Goal: Information Seeking & Learning: Find specific page/section

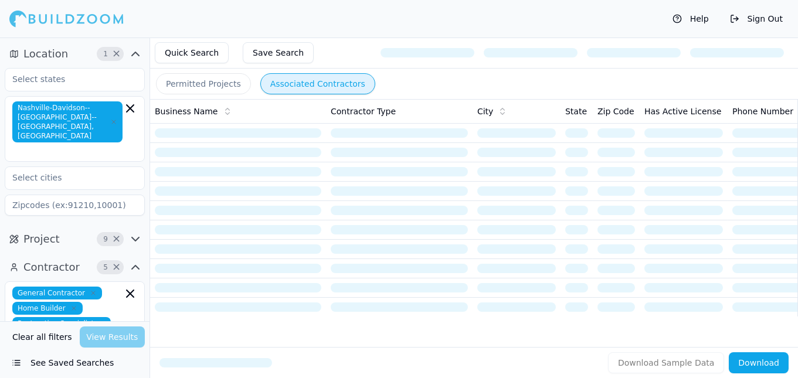
click at [212, 88] on button "Permitted Projects" at bounding box center [203, 83] width 95 height 21
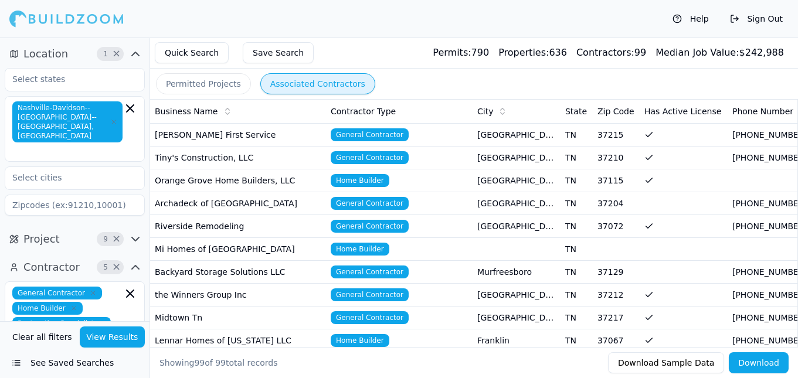
click at [287, 90] on button "Associated Contractors" at bounding box center [317, 83] width 115 height 21
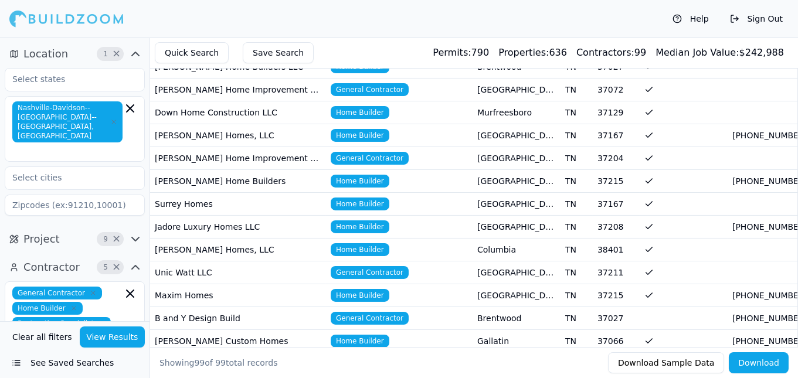
scroll to position [523, 0]
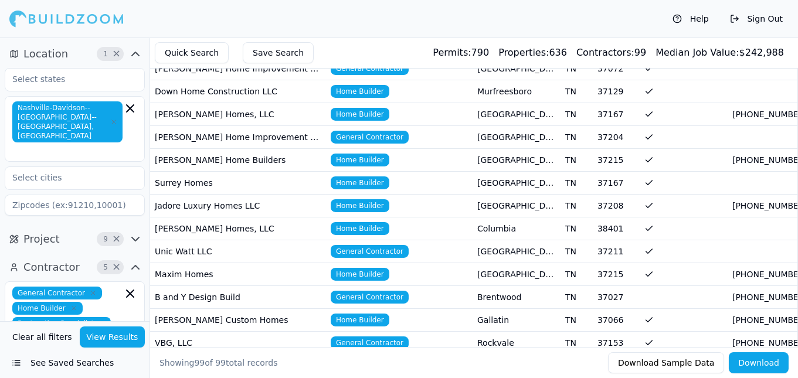
click at [357, 199] on span "Home Builder" at bounding box center [360, 205] width 59 height 13
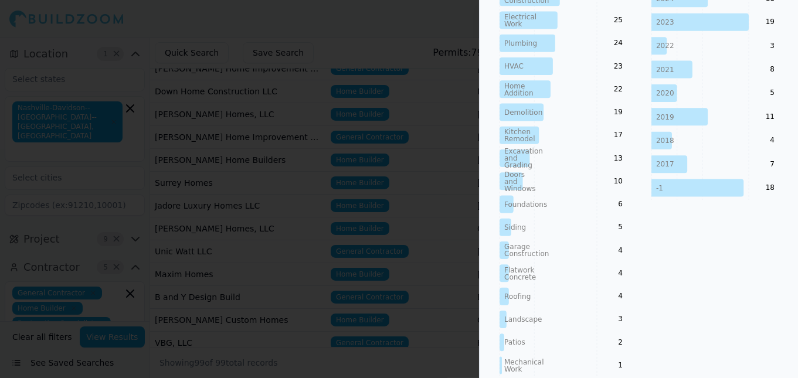
scroll to position [0, 0]
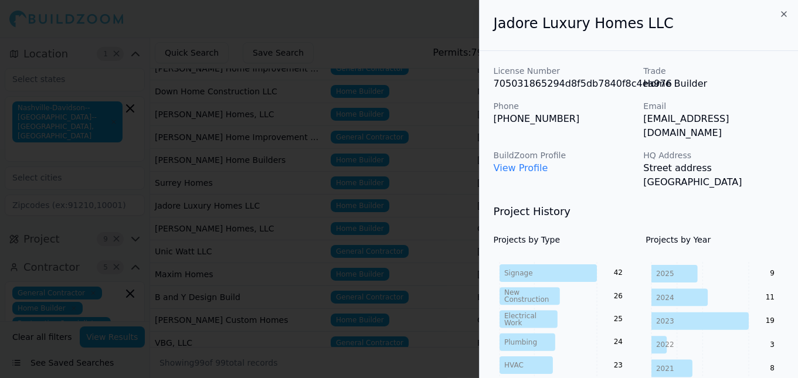
click at [192, 104] on div at bounding box center [399, 189] width 798 height 378
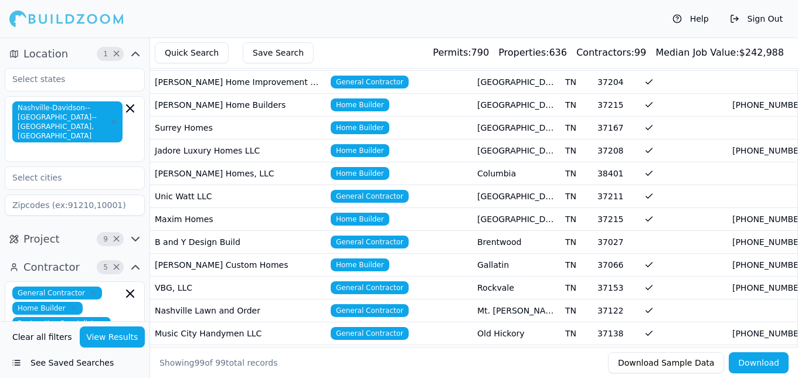
scroll to position [598, 0]
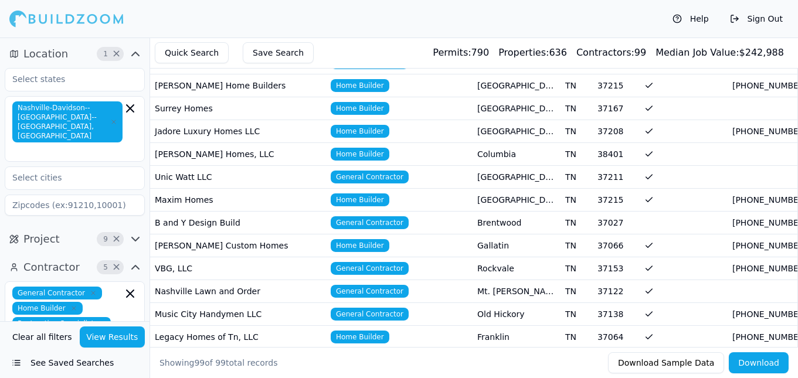
click at [358, 193] on span "Home Builder" at bounding box center [360, 199] width 59 height 13
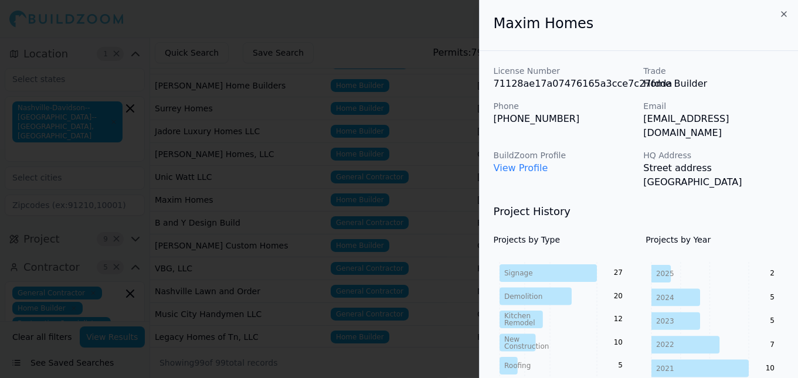
click at [330, 181] on div at bounding box center [399, 189] width 798 height 378
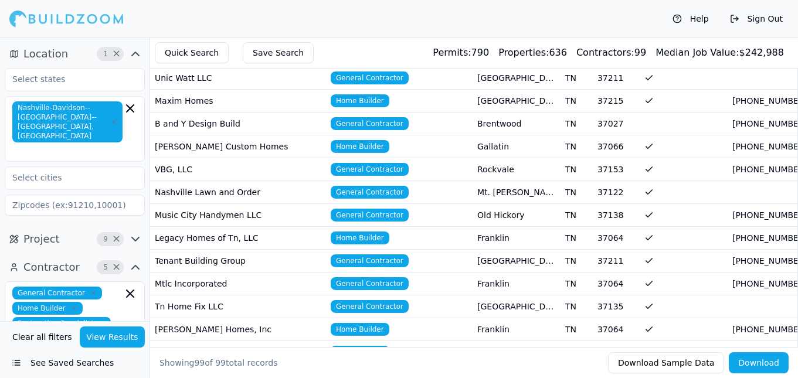
scroll to position [673, 0]
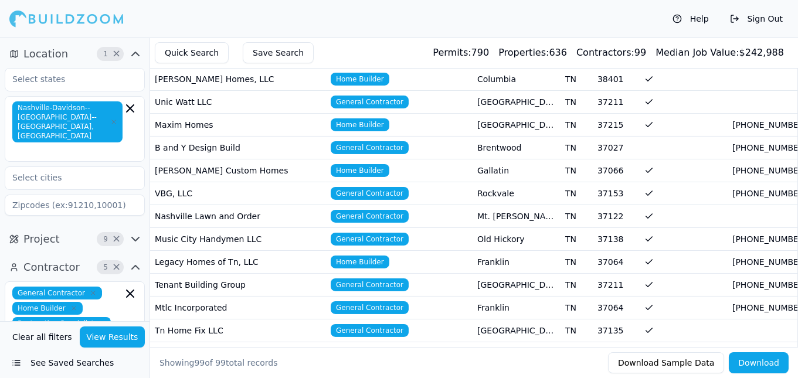
click at [344, 187] on span "General Contractor" at bounding box center [370, 193] width 78 height 13
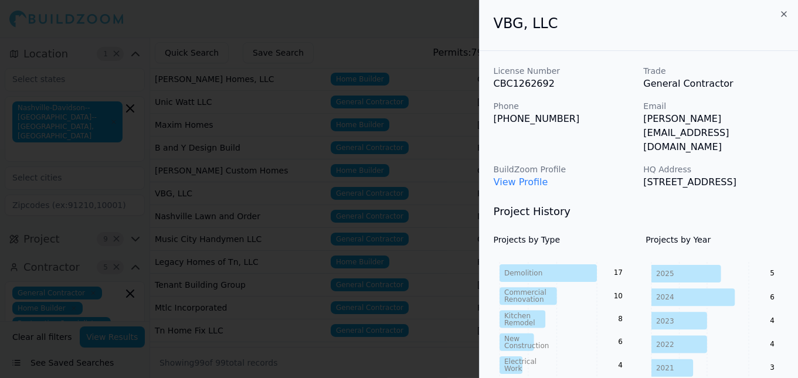
click at [332, 157] on div at bounding box center [399, 189] width 798 height 378
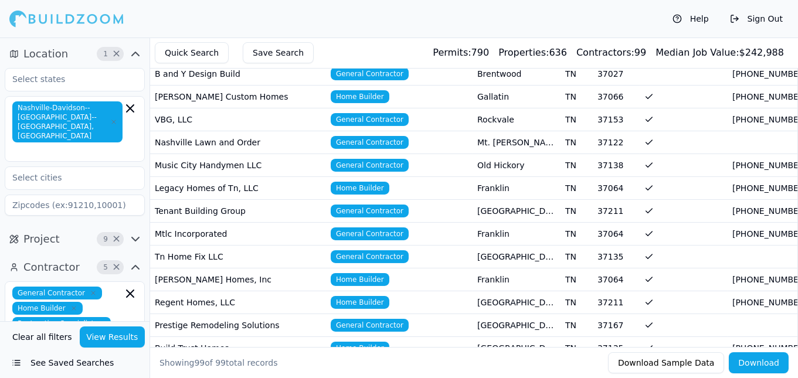
scroll to position [748, 0]
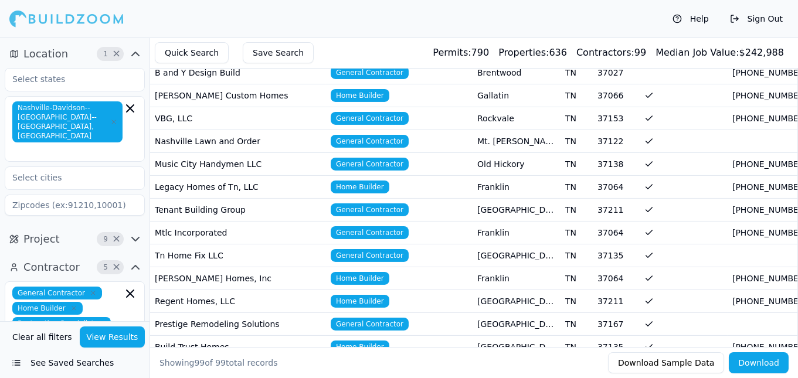
click at [338, 135] on span "General Contractor" at bounding box center [370, 141] width 78 height 13
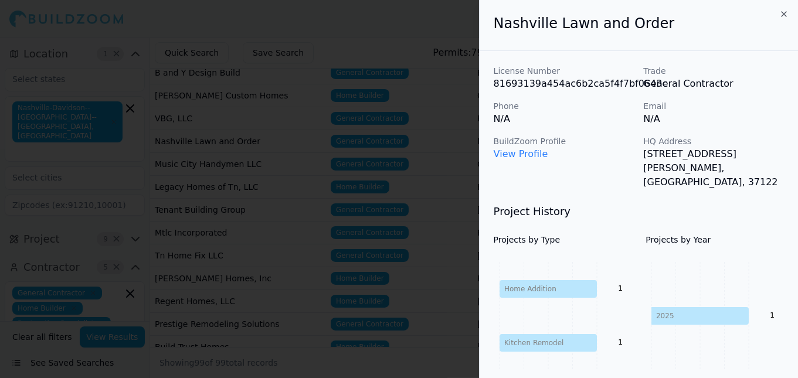
click at [336, 128] on div at bounding box center [399, 189] width 798 height 378
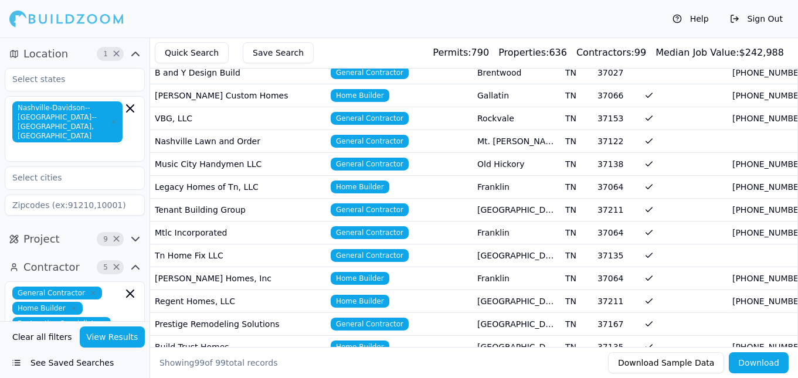
click at [372, 203] on span "General Contractor" at bounding box center [370, 209] width 78 height 13
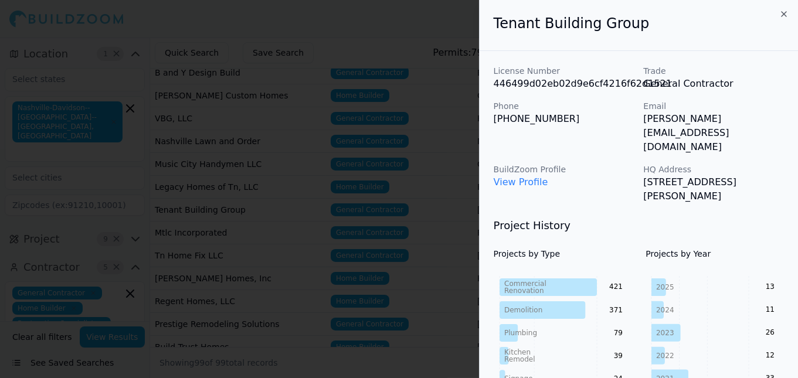
click at [369, 186] on div at bounding box center [399, 189] width 798 height 378
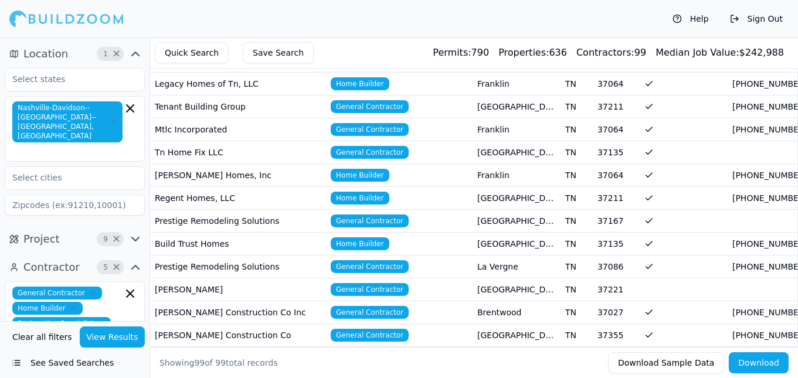
scroll to position [897, 0]
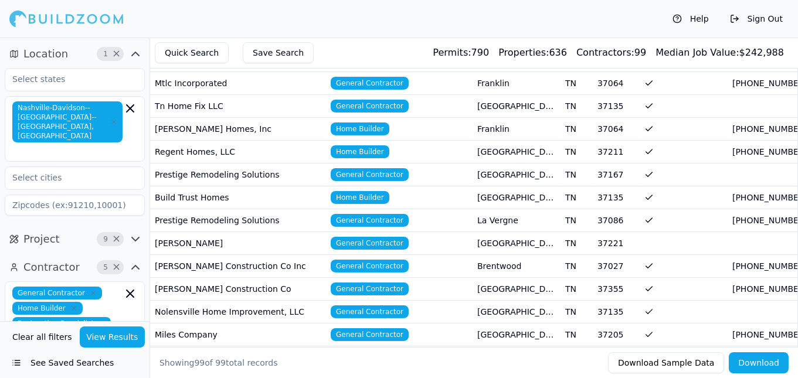
click at [362, 123] on span "Home Builder" at bounding box center [360, 129] width 59 height 13
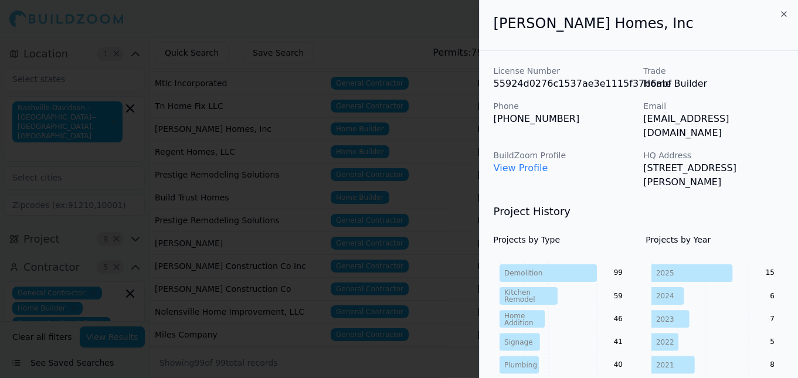
click at [387, 138] on div at bounding box center [399, 189] width 798 height 378
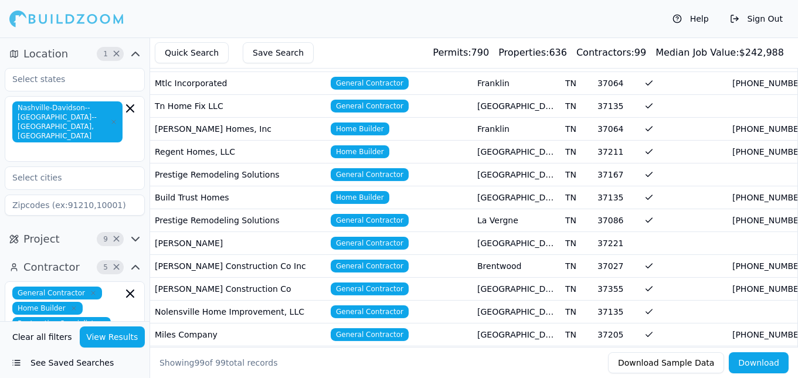
scroll to position [972, 0]
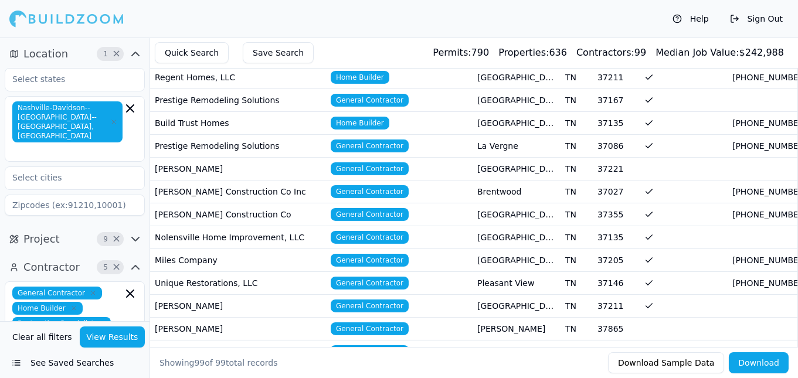
click at [376, 185] on span "General Contractor" at bounding box center [370, 191] width 78 height 13
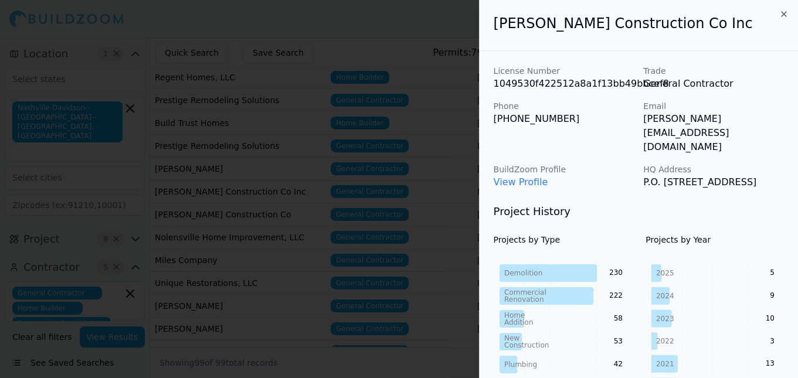
click at [376, 165] on div at bounding box center [399, 189] width 798 height 378
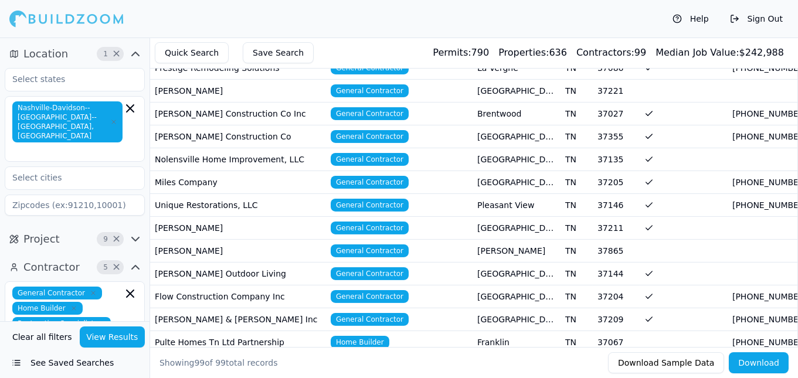
scroll to position [1122, 0]
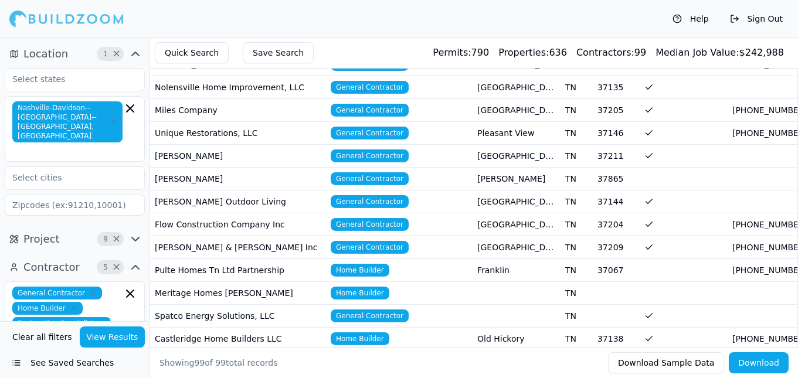
click at [366, 127] on span "General Contractor" at bounding box center [370, 133] width 78 height 13
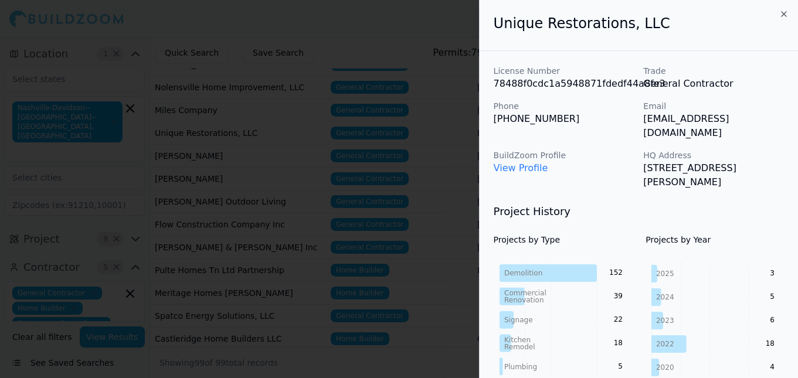
click at [366, 114] on div at bounding box center [399, 189] width 798 height 378
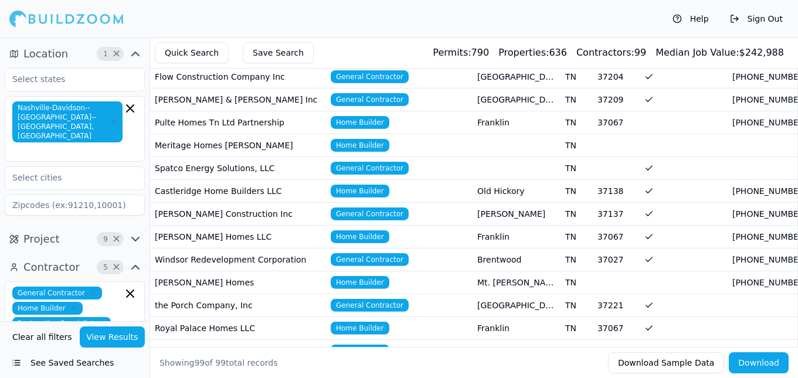
scroll to position [1271, 0]
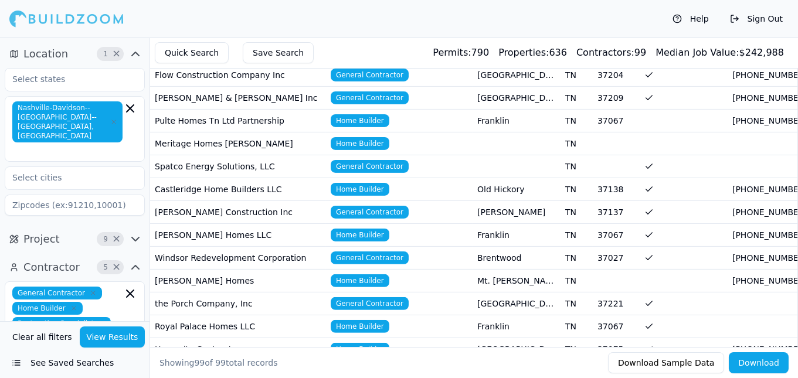
click at [368, 91] on span "General Contractor" at bounding box center [370, 97] width 78 height 13
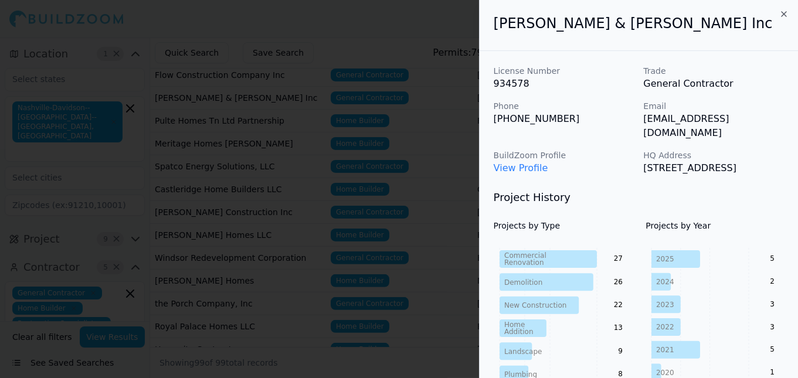
click at [343, 142] on div at bounding box center [399, 189] width 798 height 378
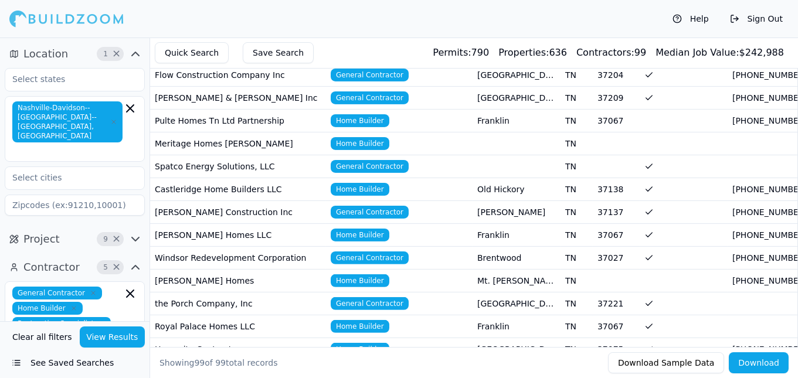
click at [346, 183] on span "Home Builder" at bounding box center [360, 189] width 59 height 13
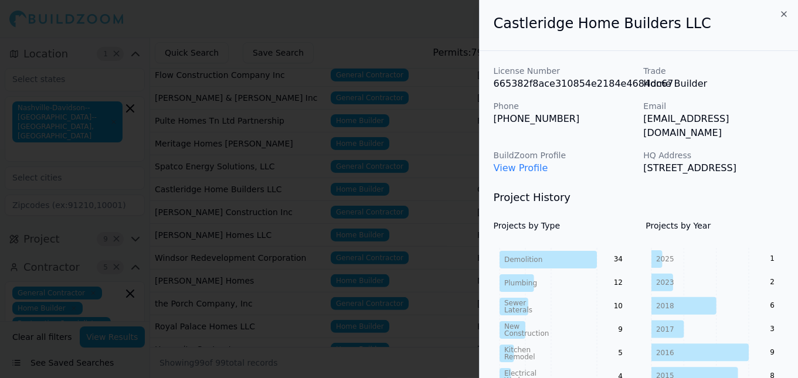
click at [376, 154] on div at bounding box center [399, 189] width 798 height 378
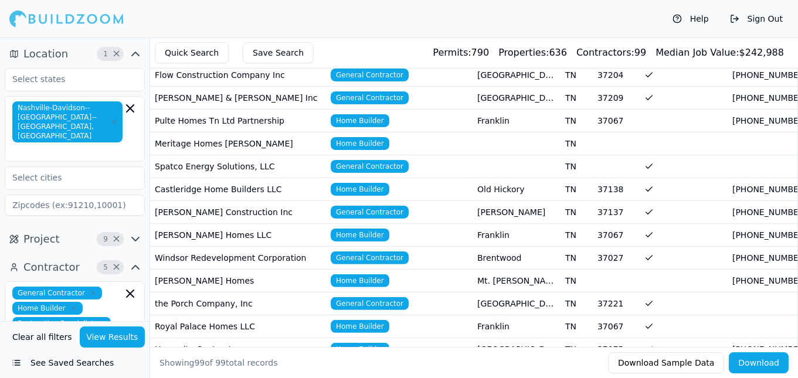
scroll to position [1346, 0]
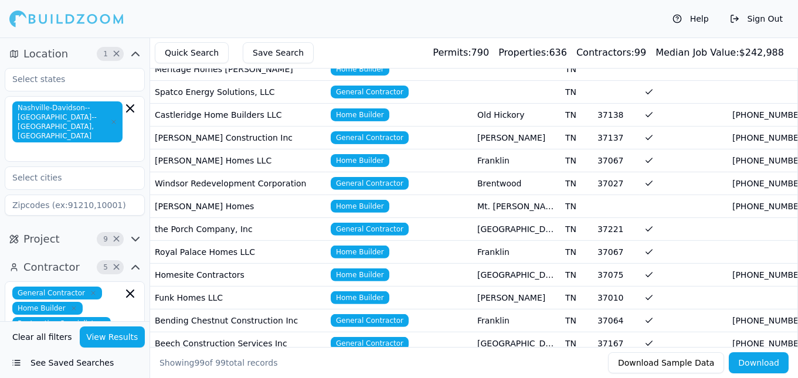
click at [340, 154] on span "Home Builder" at bounding box center [360, 160] width 59 height 13
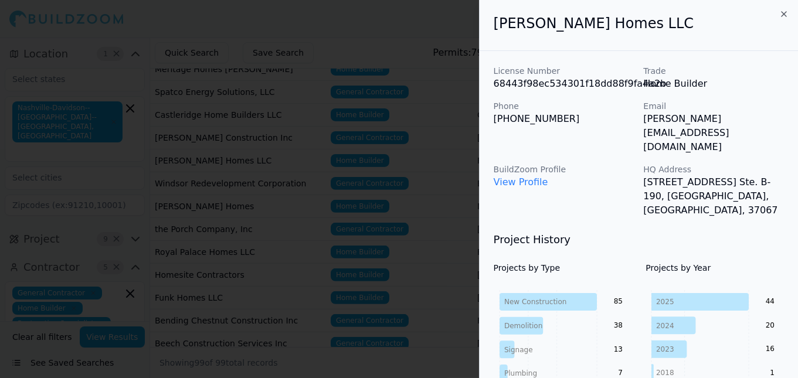
click at [389, 155] on div at bounding box center [399, 189] width 798 height 378
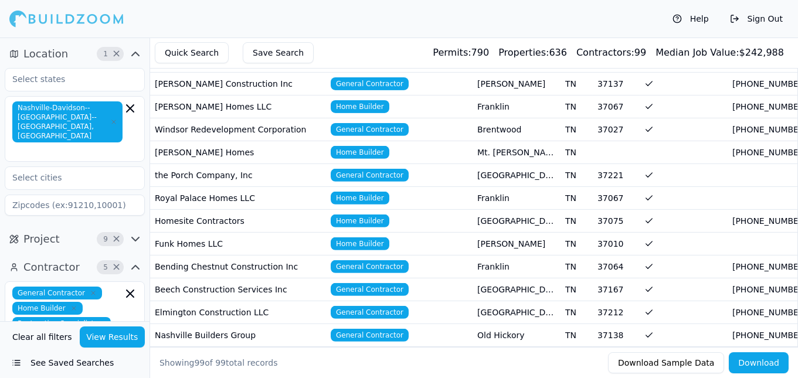
scroll to position [1421, 0]
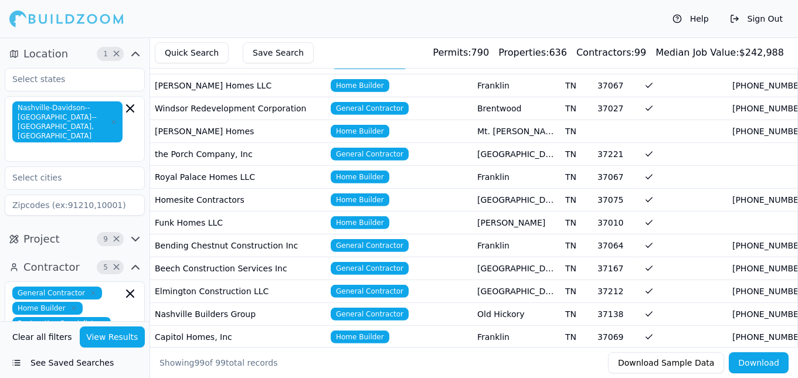
click at [317, 120] on td "[PERSON_NAME] Homes" at bounding box center [238, 131] width 176 height 23
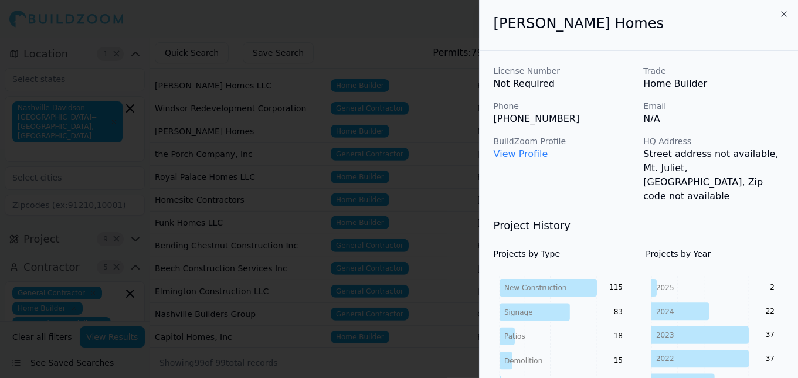
click at [337, 134] on div at bounding box center [399, 189] width 798 height 378
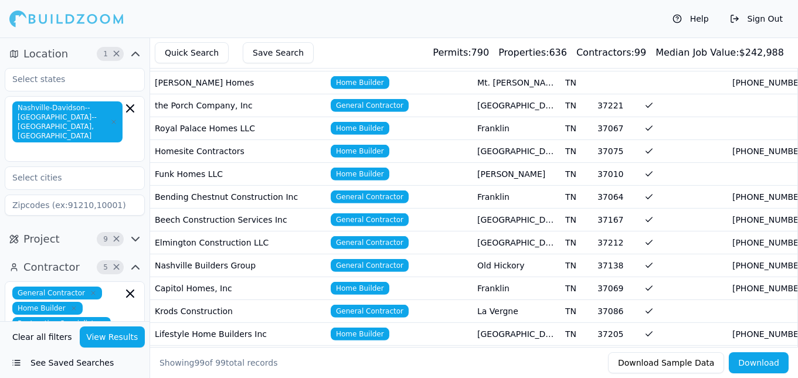
scroll to position [1496, 0]
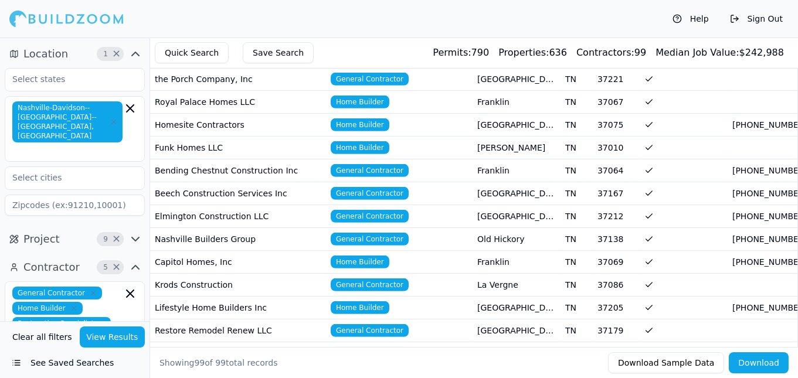
click at [352, 118] on span "Home Builder" at bounding box center [360, 124] width 59 height 13
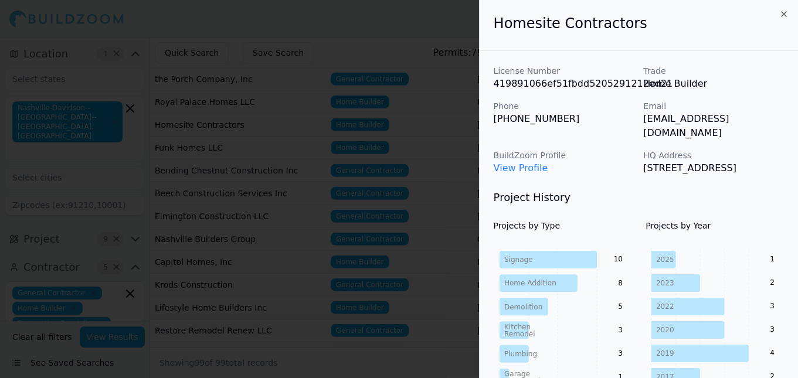
click at [359, 119] on div at bounding box center [399, 189] width 798 height 378
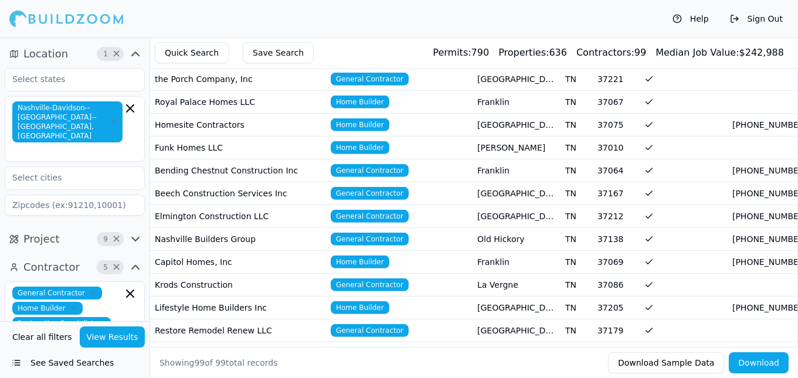
click at [357, 164] on span "General Contractor" at bounding box center [370, 170] width 78 height 13
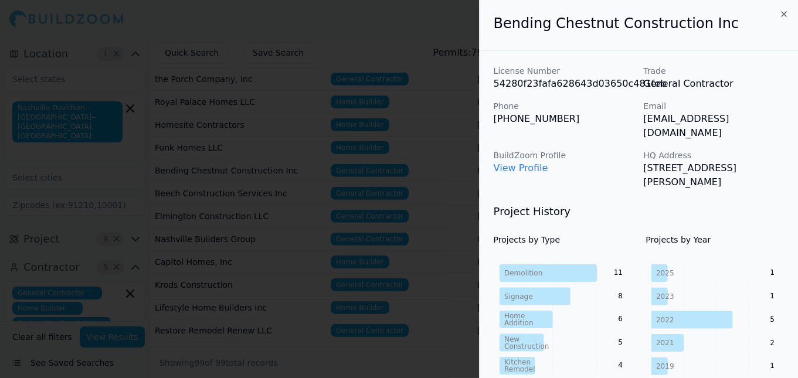
click at [385, 146] on div at bounding box center [399, 189] width 798 height 378
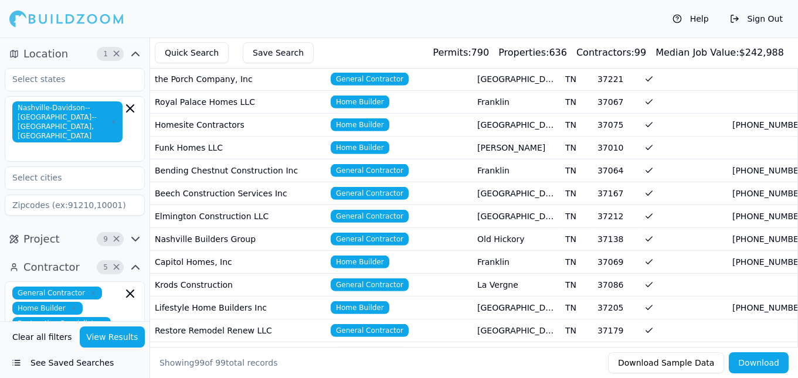
click at [382, 187] on span "General Contractor" at bounding box center [370, 193] width 78 height 13
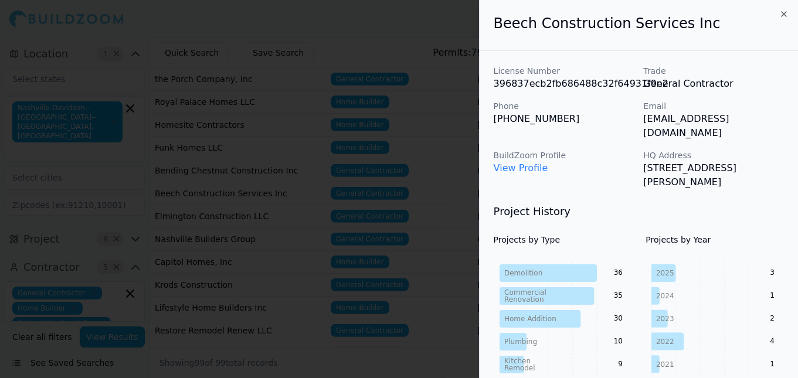
click at [382, 157] on div at bounding box center [399, 189] width 798 height 378
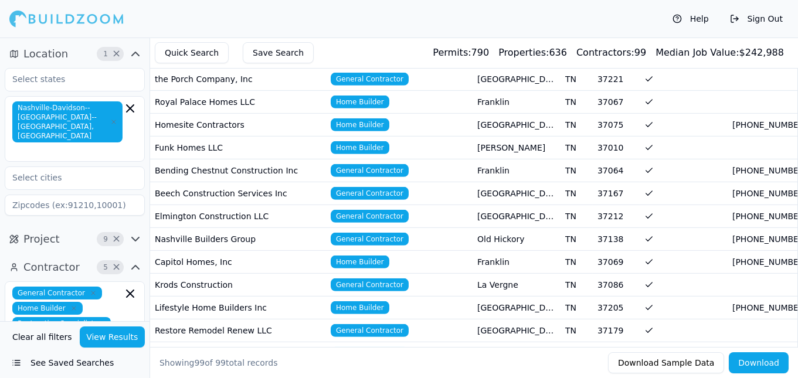
click at [374, 210] on span "General Contractor" at bounding box center [370, 216] width 78 height 13
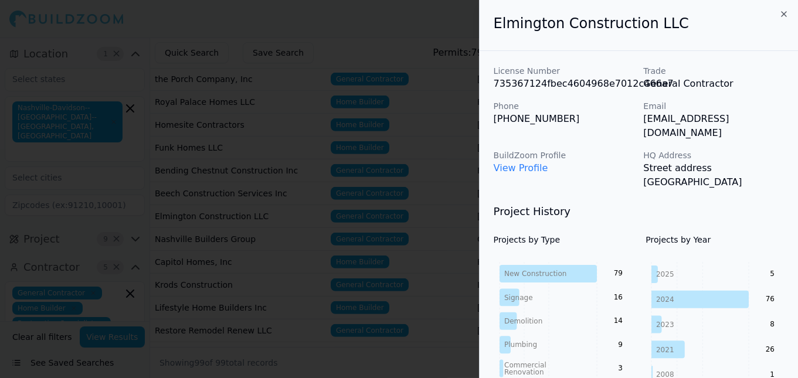
click at [373, 180] on div at bounding box center [399, 189] width 798 height 378
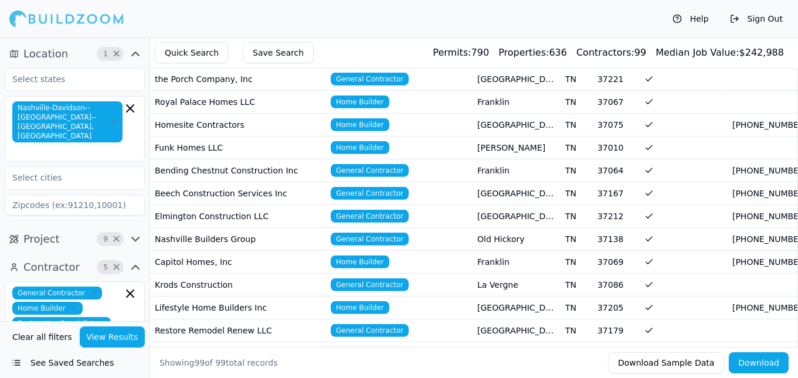
click at [364, 233] on span "General Contractor" at bounding box center [370, 239] width 78 height 13
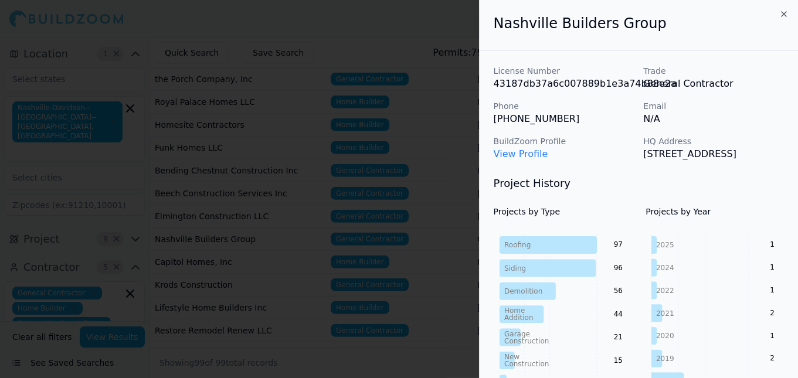
click at [298, 178] on div at bounding box center [399, 189] width 798 height 378
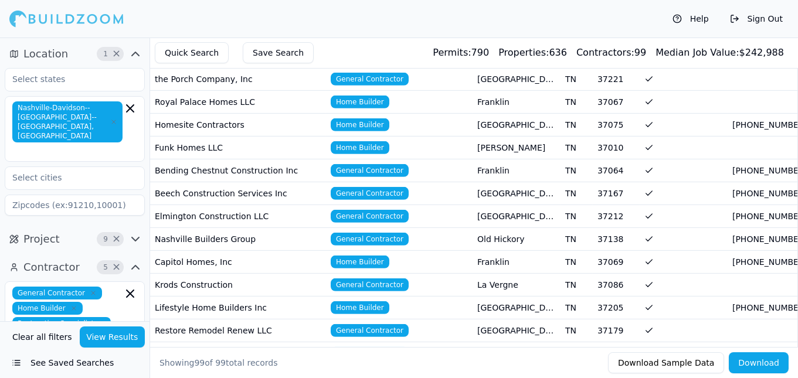
click at [352, 256] on span "Home Builder" at bounding box center [360, 262] width 59 height 13
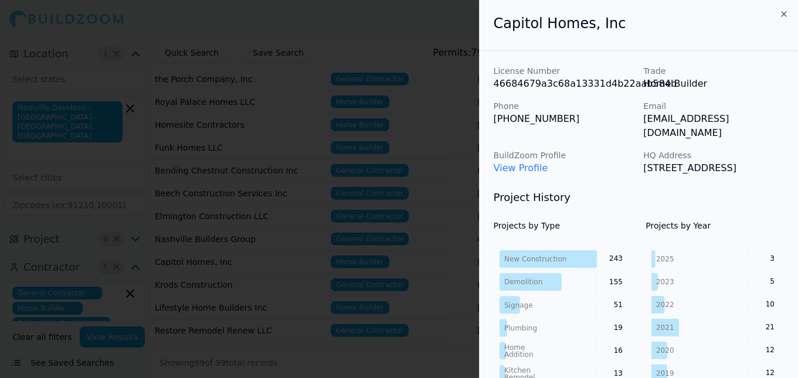
click at [352, 226] on div at bounding box center [399, 189] width 798 height 378
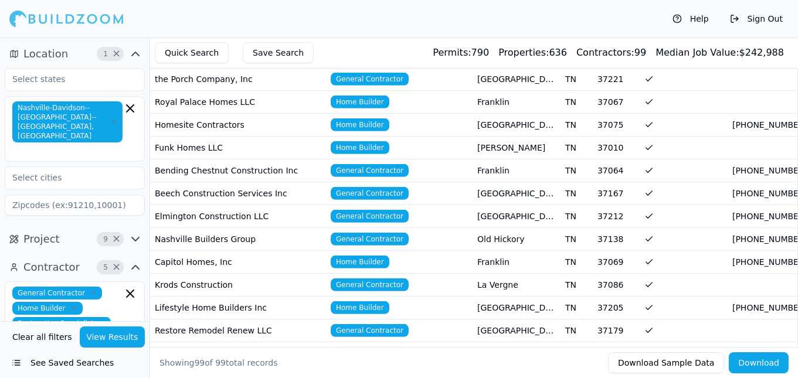
click at [356, 278] on span "General Contractor" at bounding box center [370, 284] width 78 height 13
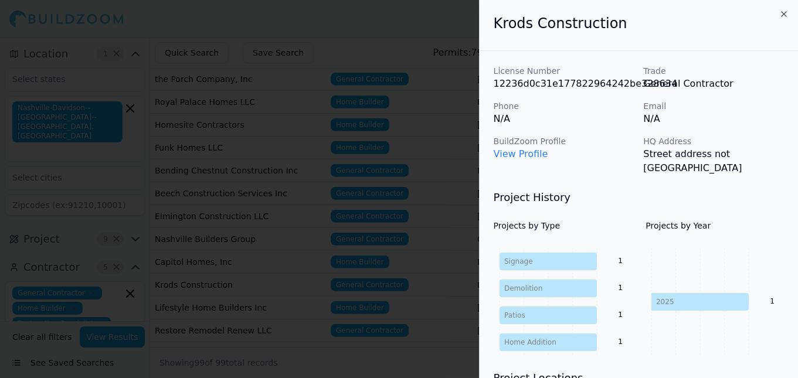
click at [356, 251] on div at bounding box center [399, 189] width 798 height 378
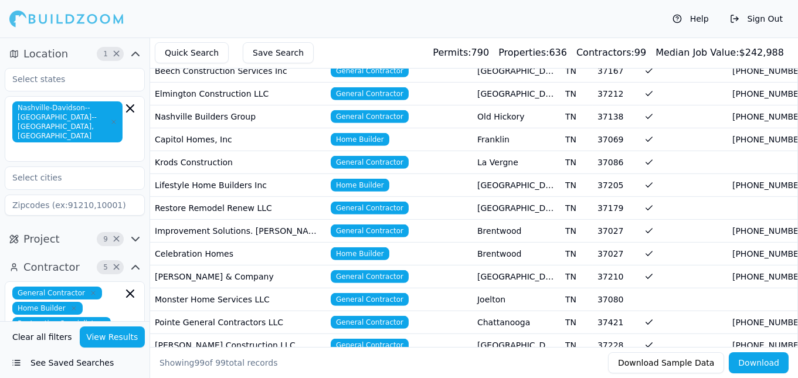
scroll to position [1645, 0]
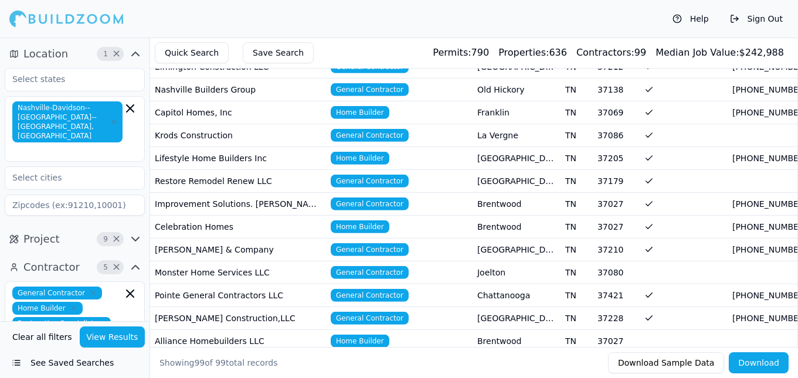
click at [368, 152] on span "Home Builder" at bounding box center [360, 158] width 59 height 13
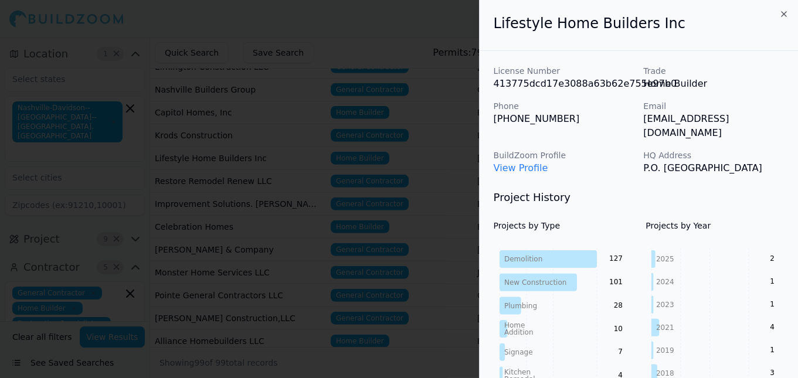
click at [370, 124] on div at bounding box center [399, 189] width 798 height 378
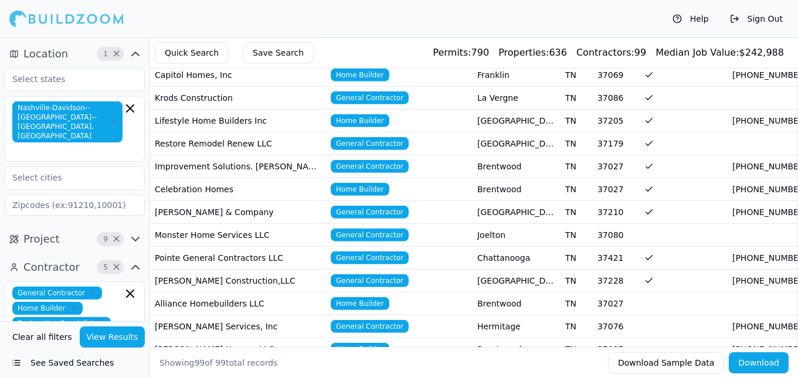
scroll to position [1720, 0]
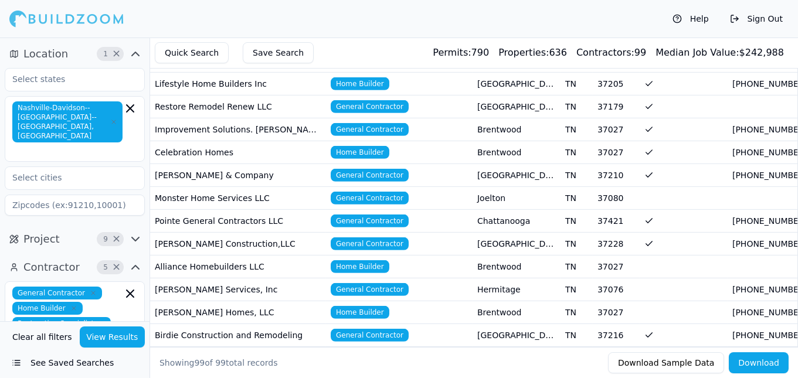
click at [372, 169] on span "General Contractor" at bounding box center [370, 175] width 78 height 13
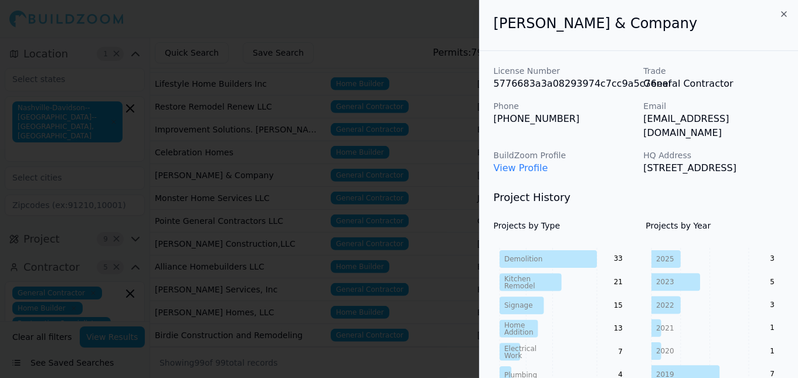
click at [372, 138] on div at bounding box center [399, 189] width 798 height 378
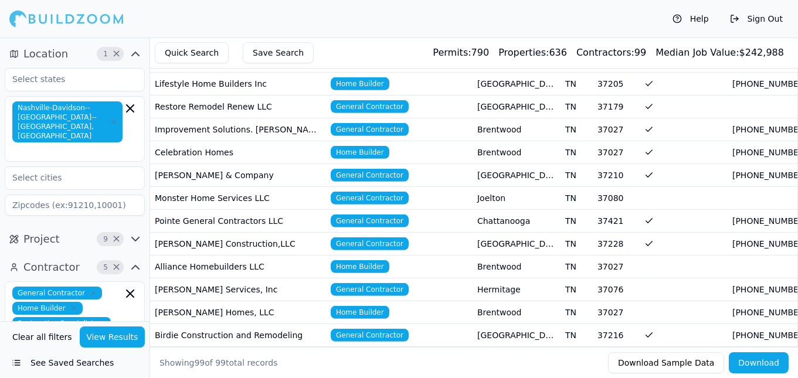
click at [370, 192] on span "General Contractor" at bounding box center [370, 198] width 78 height 13
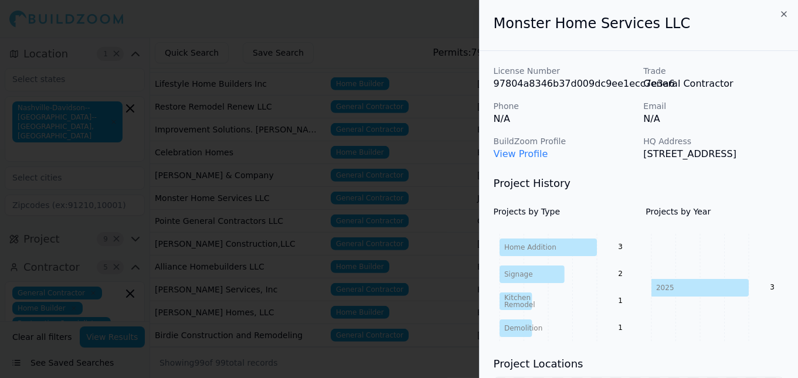
click at [370, 162] on div at bounding box center [399, 189] width 798 height 378
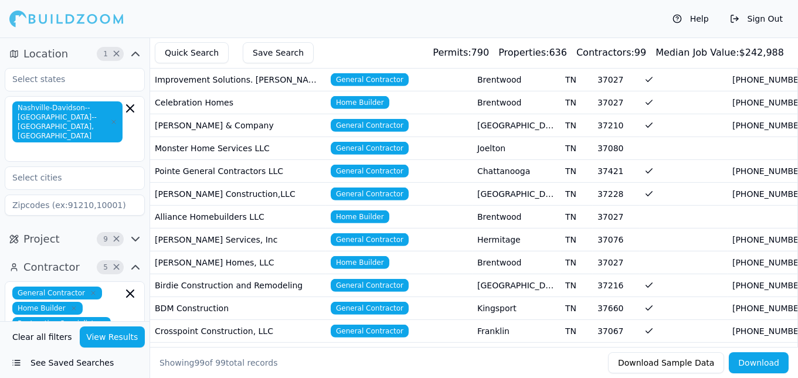
scroll to position [1795, 0]
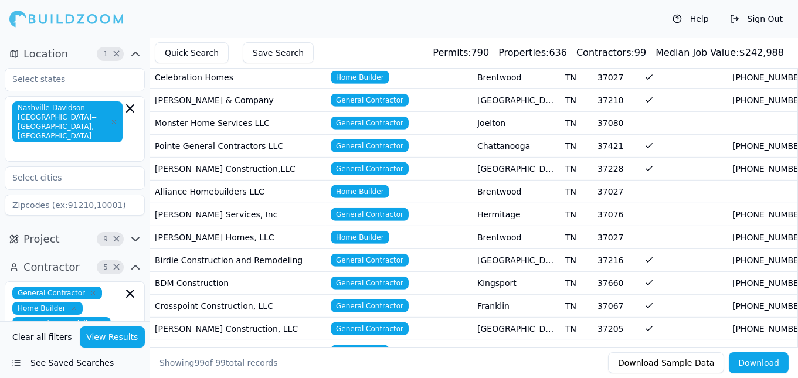
click at [363, 208] on span "General Contractor" at bounding box center [370, 214] width 78 height 13
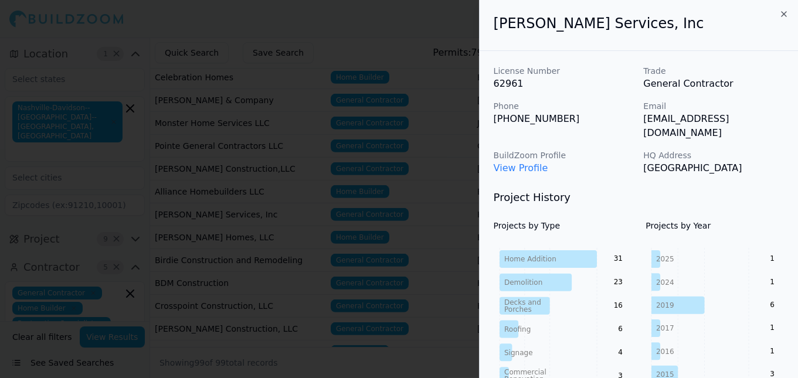
click at [363, 175] on div at bounding box center [399, 189] width 798 height 378
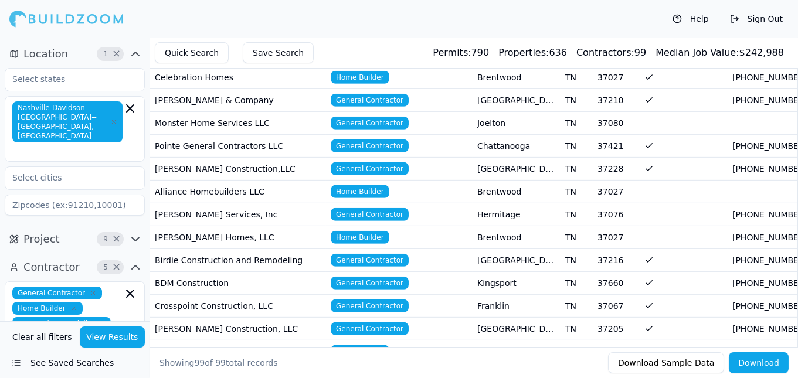
scroll to position [1870, 0]
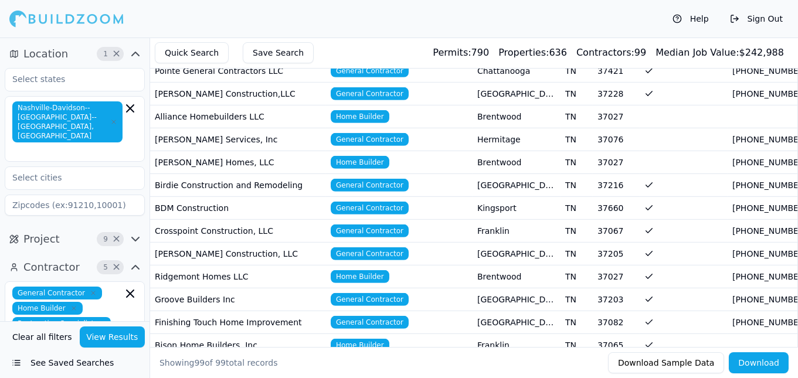
click at [357, 156] on span "Home Builder" at bounding box center [360, 162] width 59 height 13
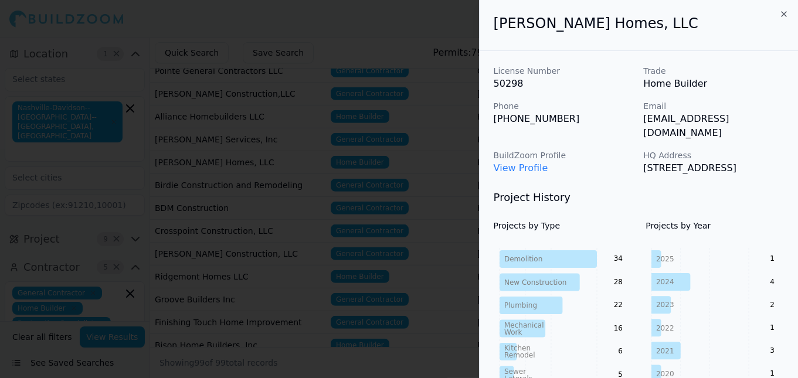
click at [357, 122] on div at bounding box center [399, 189] width 798 height 378
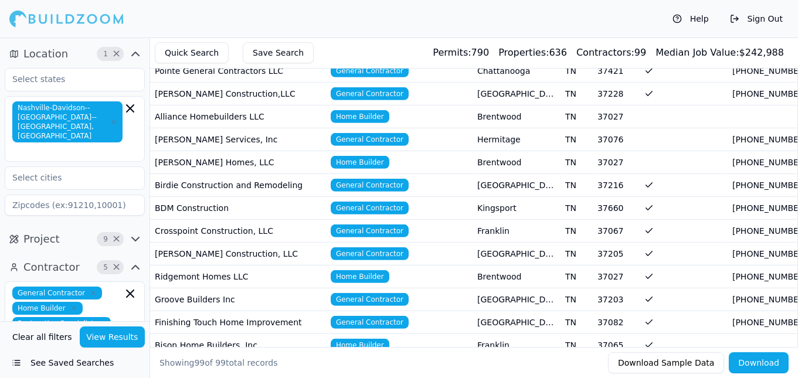
click at [356, 179] on span "General Contractor" at bounding box center [370, 185] width 78 height 13
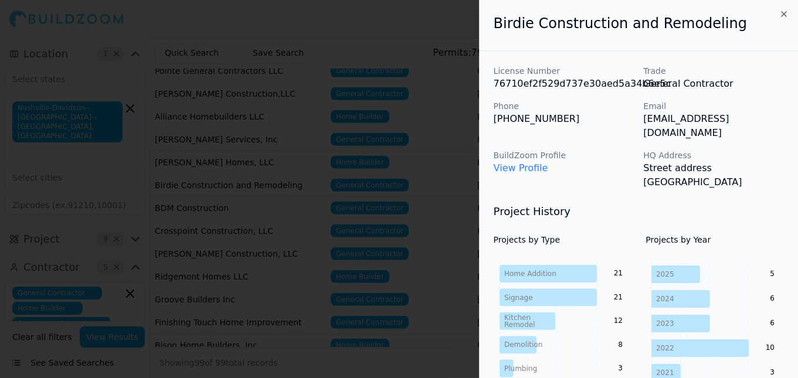
click at [356, 146] on div at bounding box center [399, 189] width 798 height 378
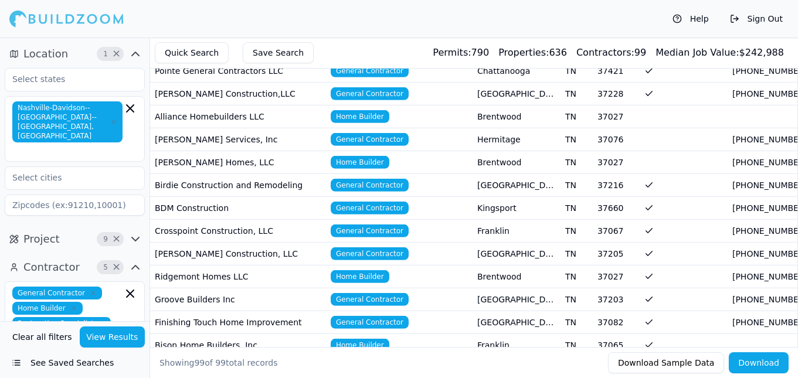
click at [356, 202] on span "General Contractor" at bounding box center [370, 208] width 78 height 13
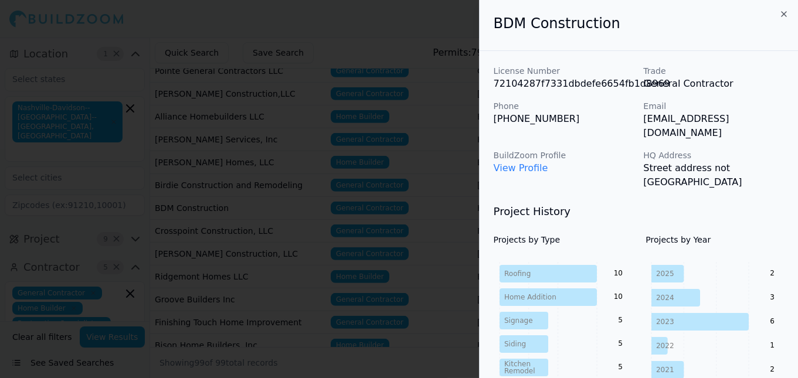
click at [356, 165] on div at bounding box center [399, 189] width 798 height 378
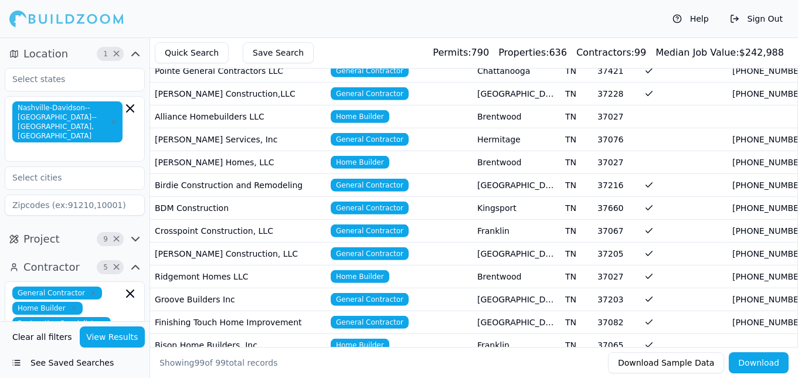
click at [356, 224] on span "General Contractor" at bounding box center [370, 230] width 78 height 13
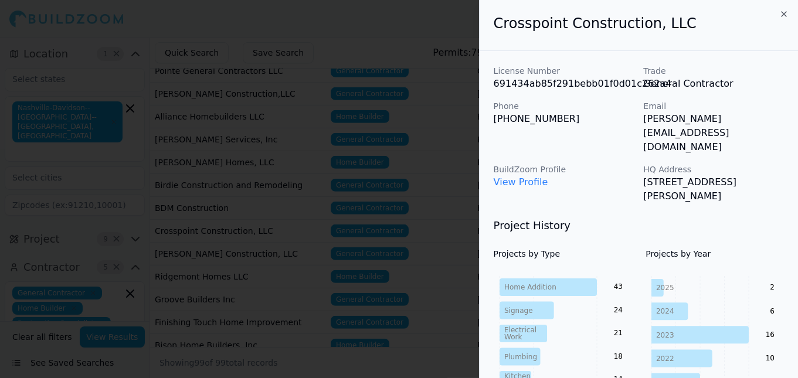
click at [356, 188] on div at bounding box center [399, 189] width 798 height 378
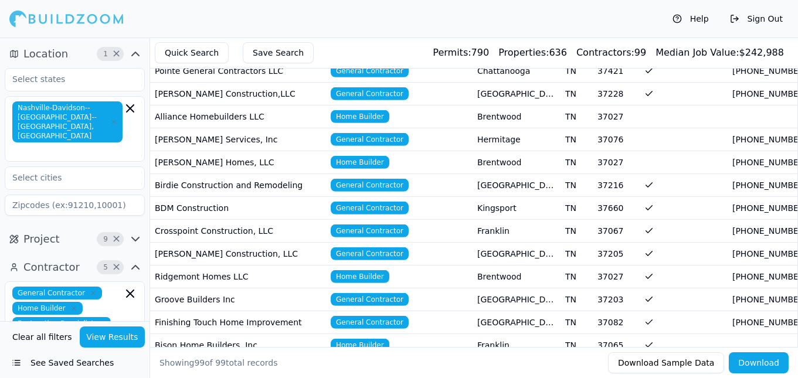
click at [360, 247] on span "General Contractor" at bounding box center [370, 253] width 78 height 13
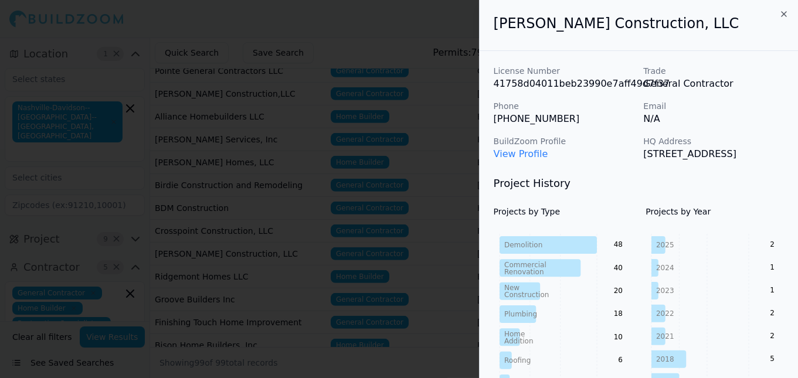
click at [360, 209] on div at bounding box center [399, 189] width 798 height 378
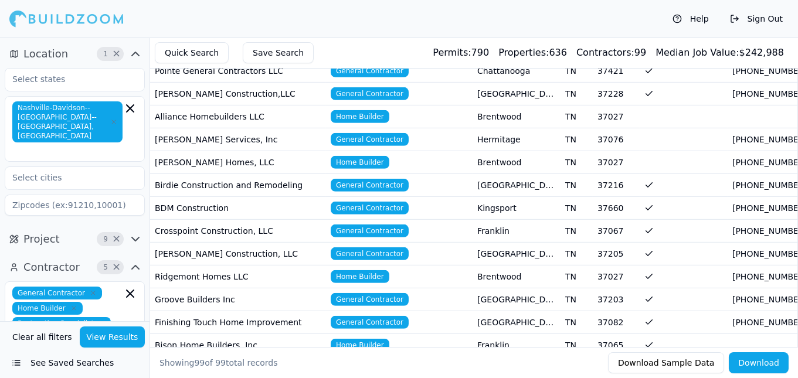
click at [359, 270] on span "Home Builder" at bounding box center [360, 276] width 59 height 13
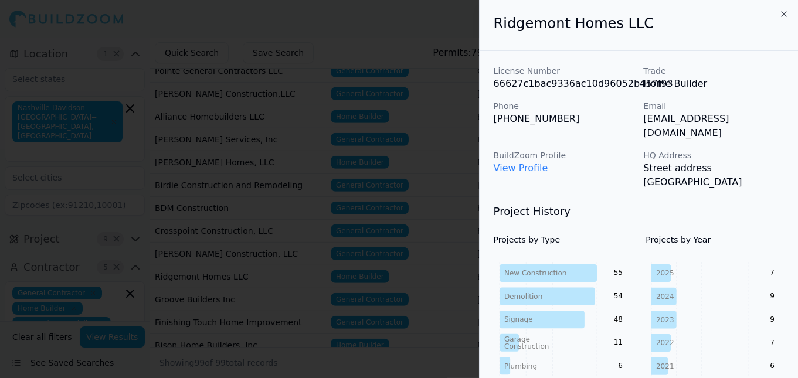
click at [359, 237] on div at bounding box center [399, 189] width 798 height 378
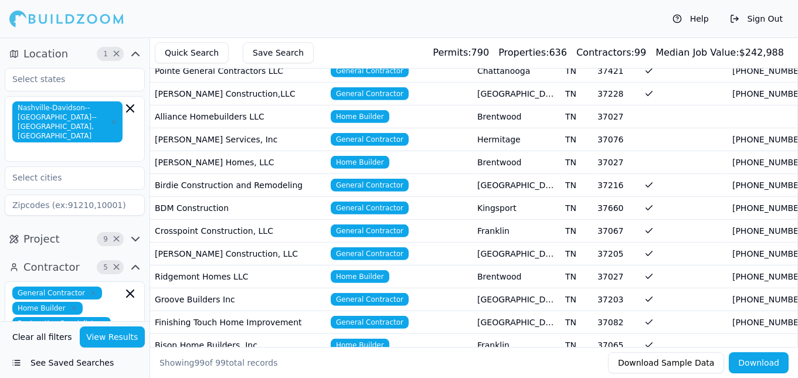
click at [363, 316] on span "General Contractor" at bounding box center [370, 322] width 78 height 13
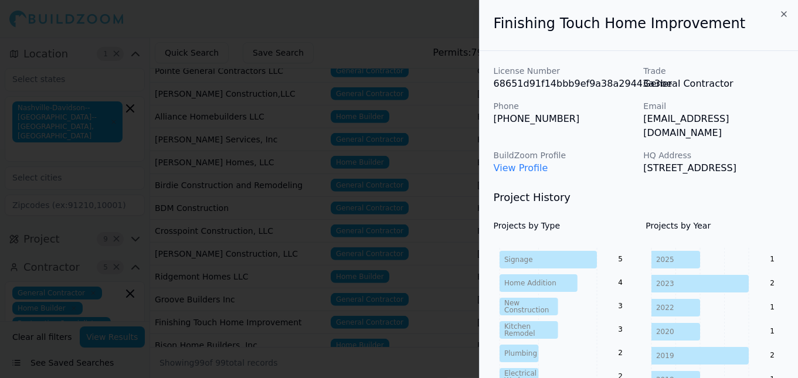
drag, startPoint x: 339, startPoint y: 222, endPoint x: 338, endPoint y: 216, distance: 6.6
click at [339, 220] on div at bounding box center [399, 189] width 798 height 378
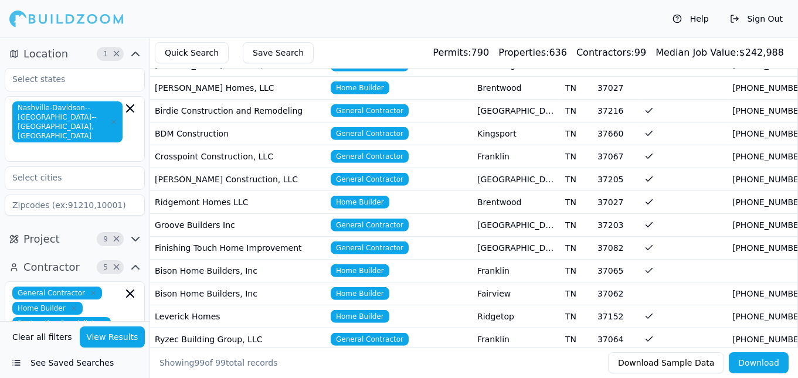
scroll to position [1999, 0]
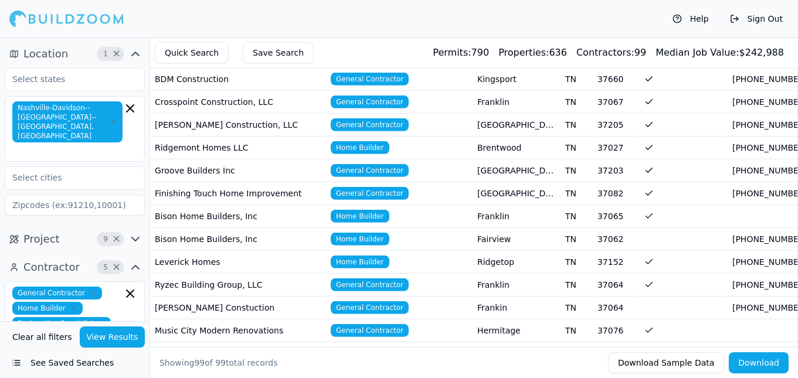
click at [351, 233] on span "Home Builder" at bounding box center [360, 239] width 59 height 13
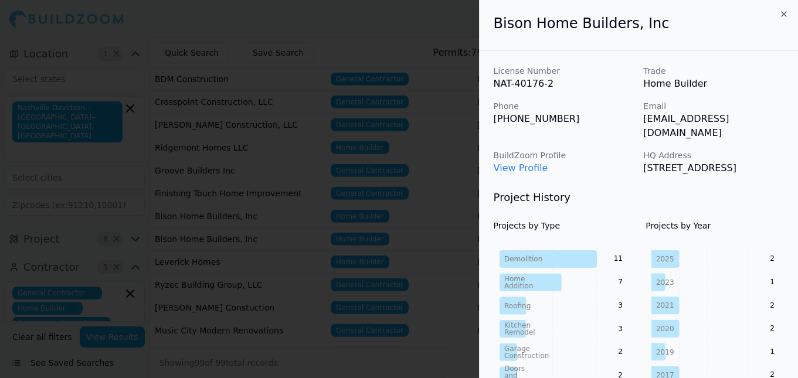
click at [383, 208] on div at bounding box center [399, 189] width 798 height 378
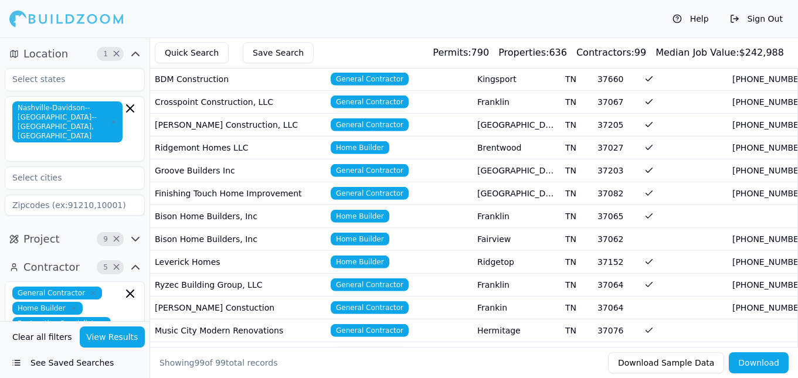
click at [363, 278] on span "General Contractor" at bounding box center [370, 284] width 78 height 13
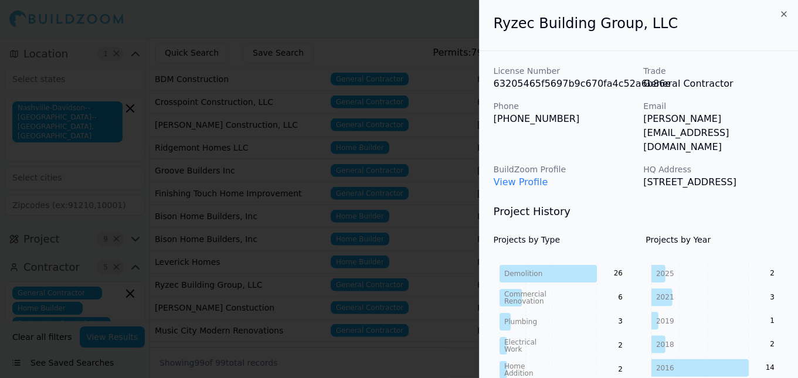
click at [329, 203] on div at bounding box center [399, 189] width 798 height 378
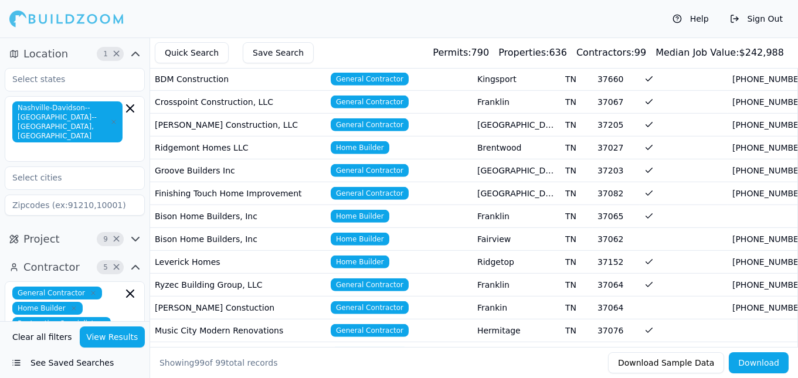
click at [346, 324] on span "General Contractor" at bounding box center [370, 330] width 78 height 13
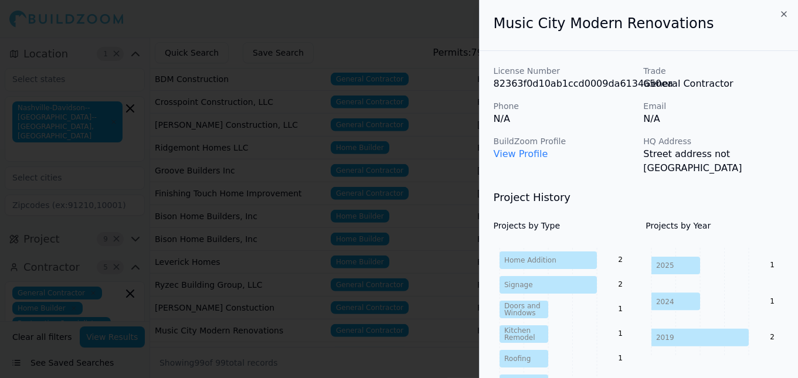
click at [312, 251] on div at bounding box center [399, 189] width 798 height 378
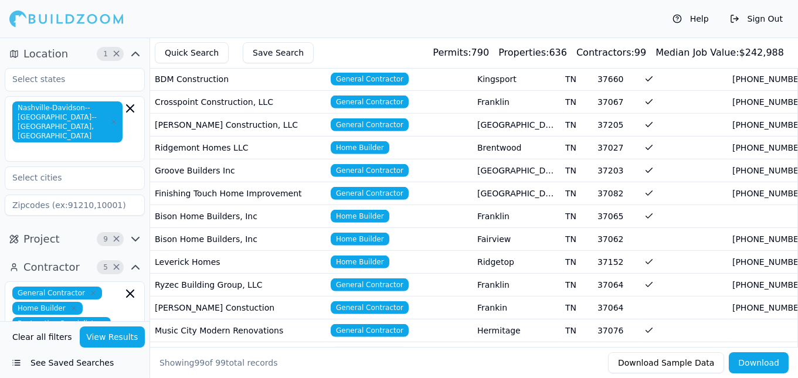
click at [355, 370] on span "Home Builder" at bounding box center [360, 376] width 59 height 13
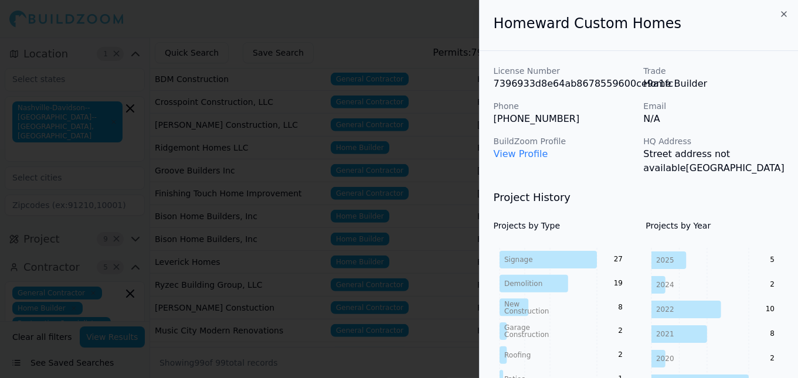
click at [332, 206] on div at bounding box center [399, 189] width 798 height 378
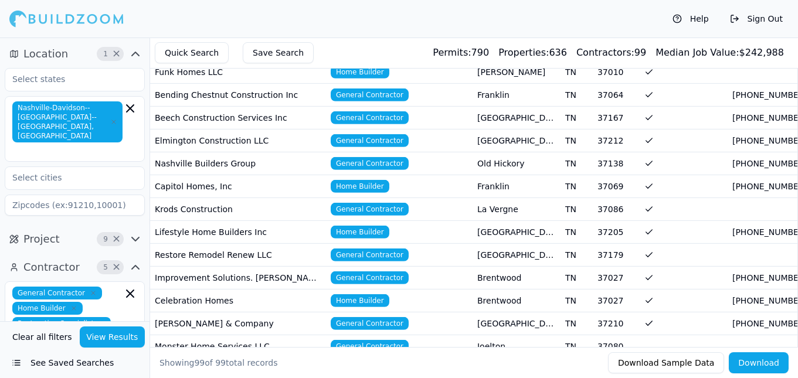
scroll to position [1550, 0]
